Goal: Task Accomplishment & Management: Use online tool/utility

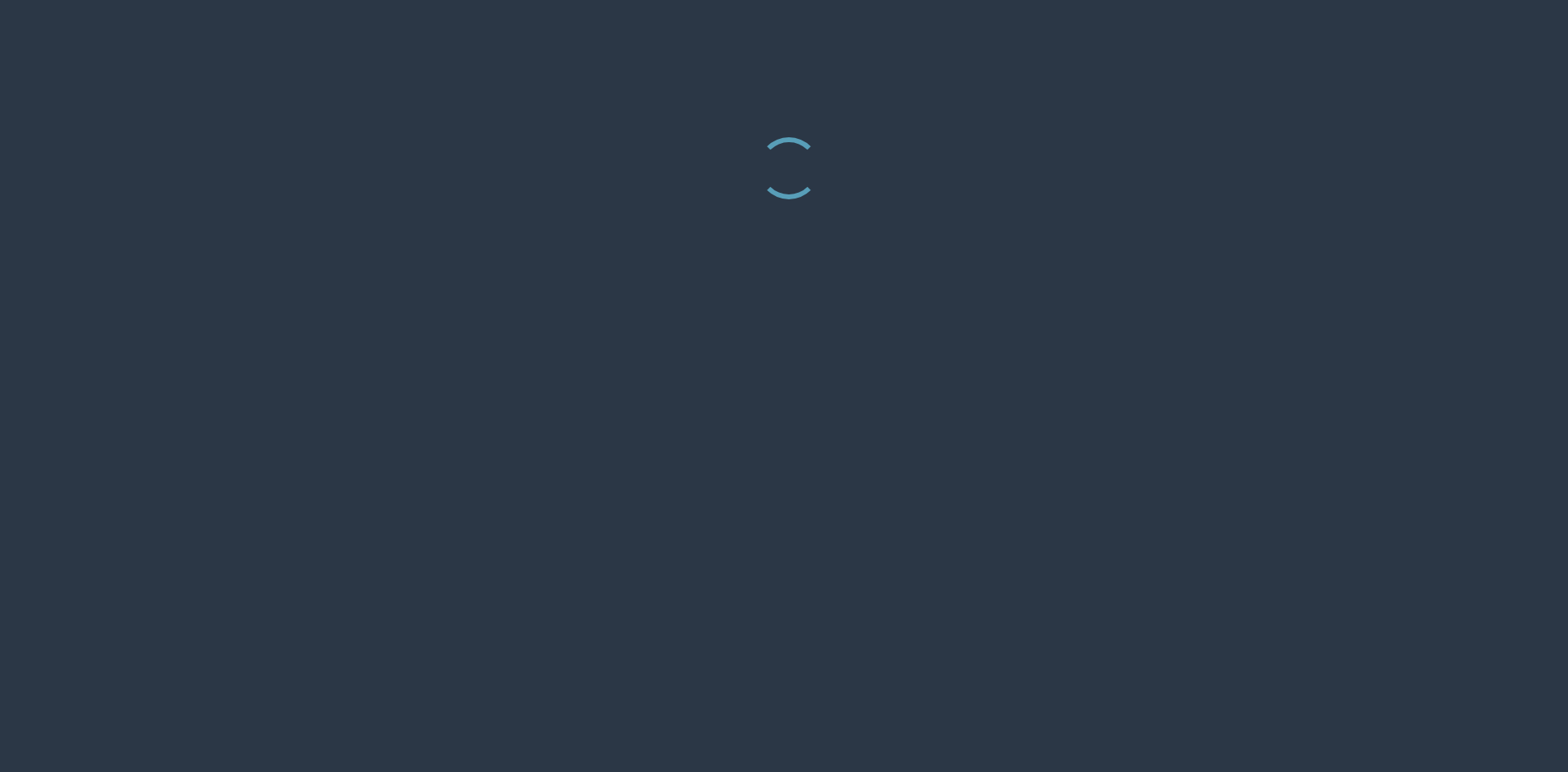
drag, startPoint x: 1024, startPoint y: 532, endPoint x: 857, endPoint y: 491, distance: 172.0
click at [984, 532] on div at bounding box center [784, 386] width 1568 height 772
click at [0, 9] on div at bounding box center [784, 124] width 1568 height 248
